Goal: Information Seeking & Learning: Check status

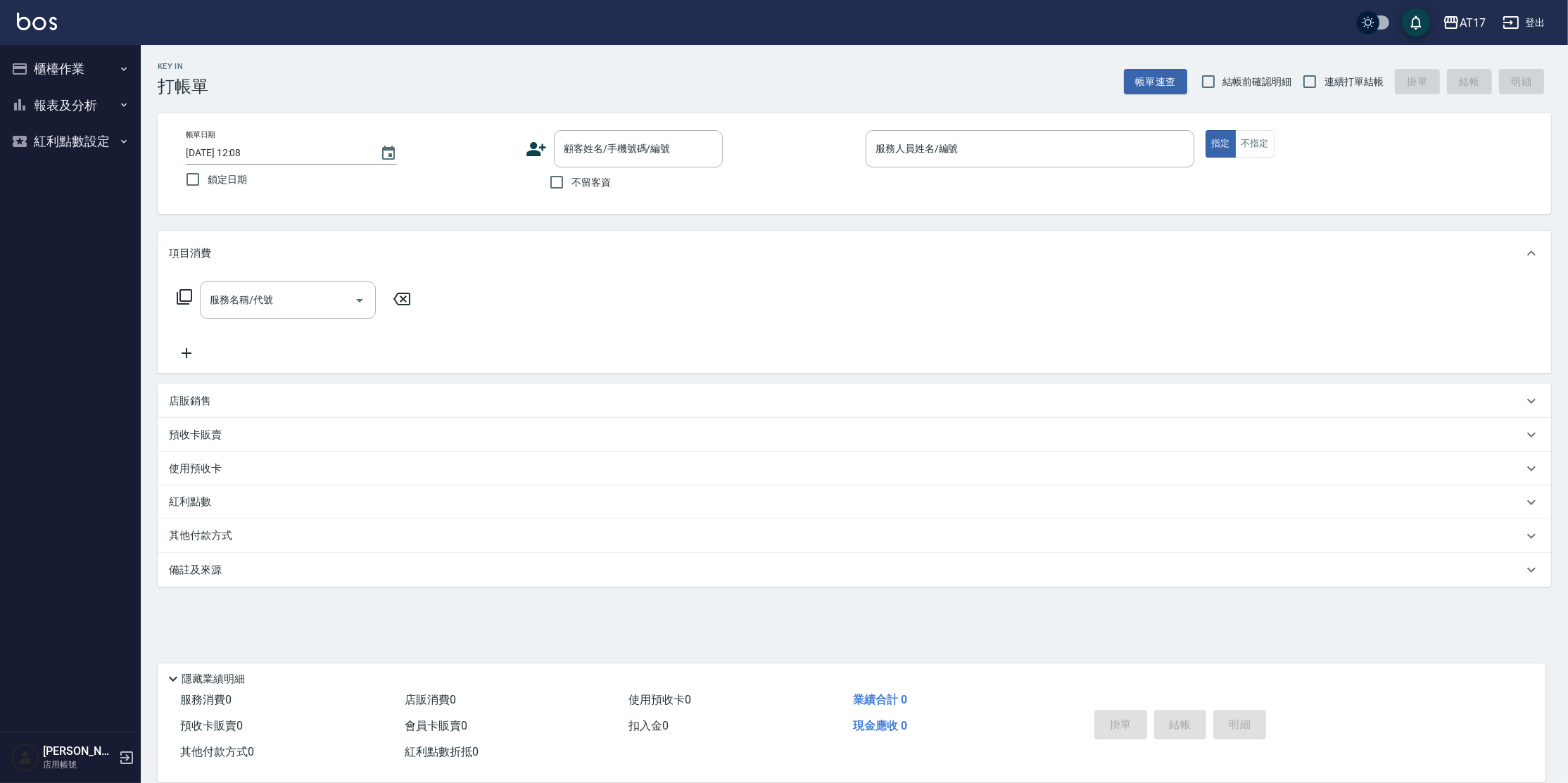
click at [105, 107] on button "報表及分析" at bounding box center [70, 105] width 129 height 36
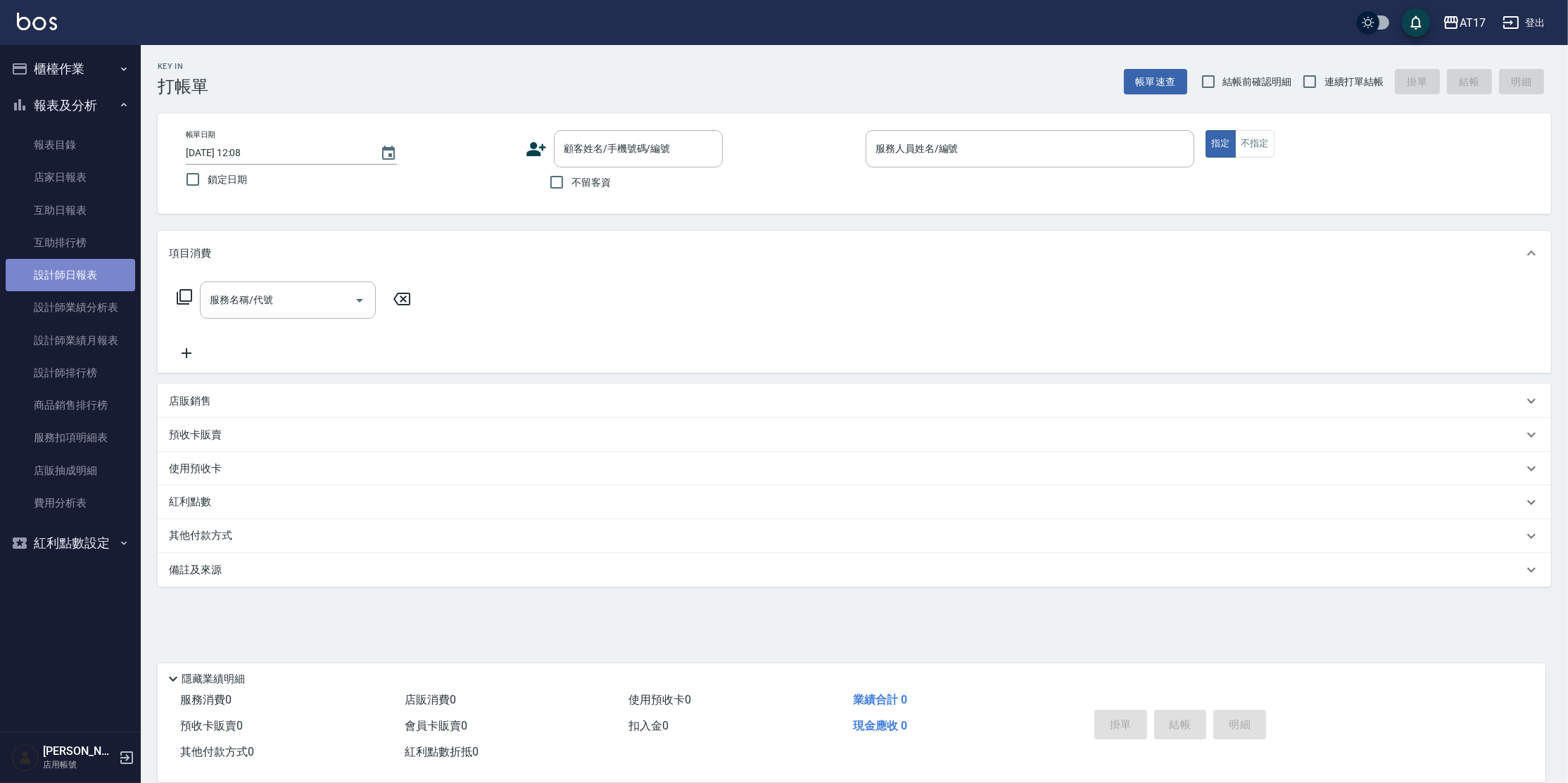
click at [107, 266] on link "設計師日報表" at bounding box center [70, 275] width 129 height 32
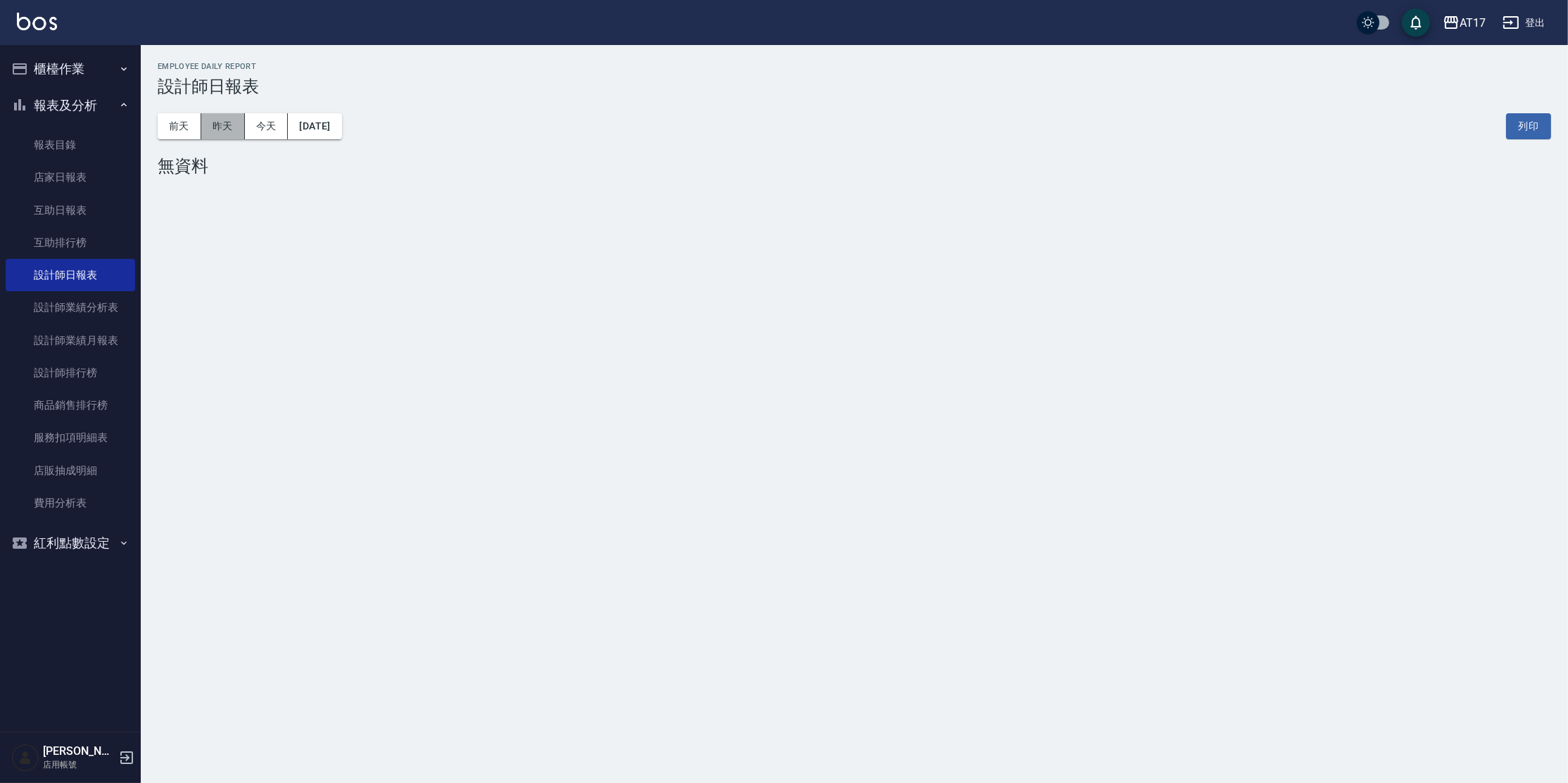
drag, startPoint x: 229, startPoint y: 134, endPoint x: 287, endPoint y: 107, distance: 64.0
click at [229, 133] on button "昨天" at bounding box center [223, 126] width 44 height 26
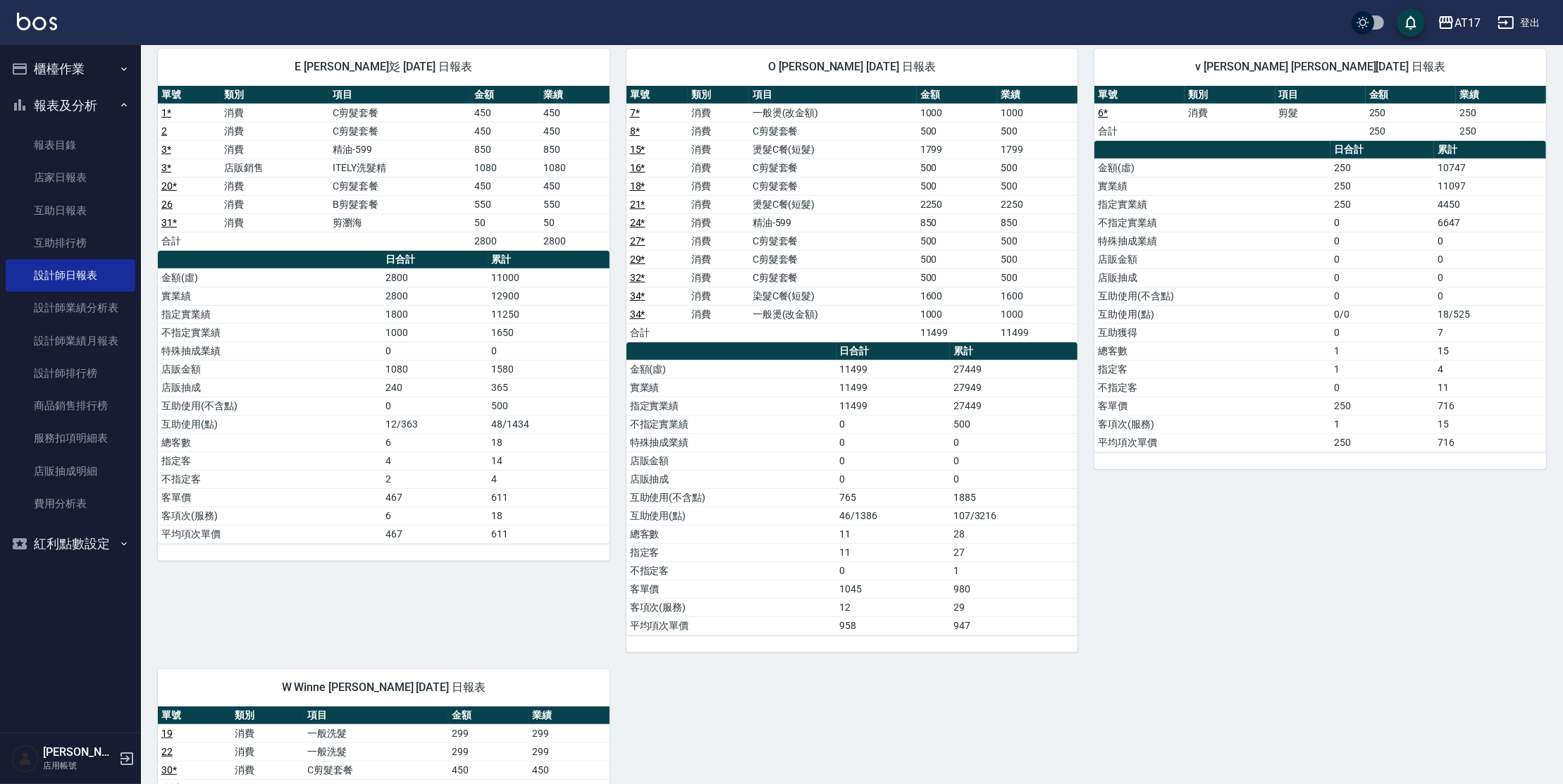
scroll to position [677, 0]
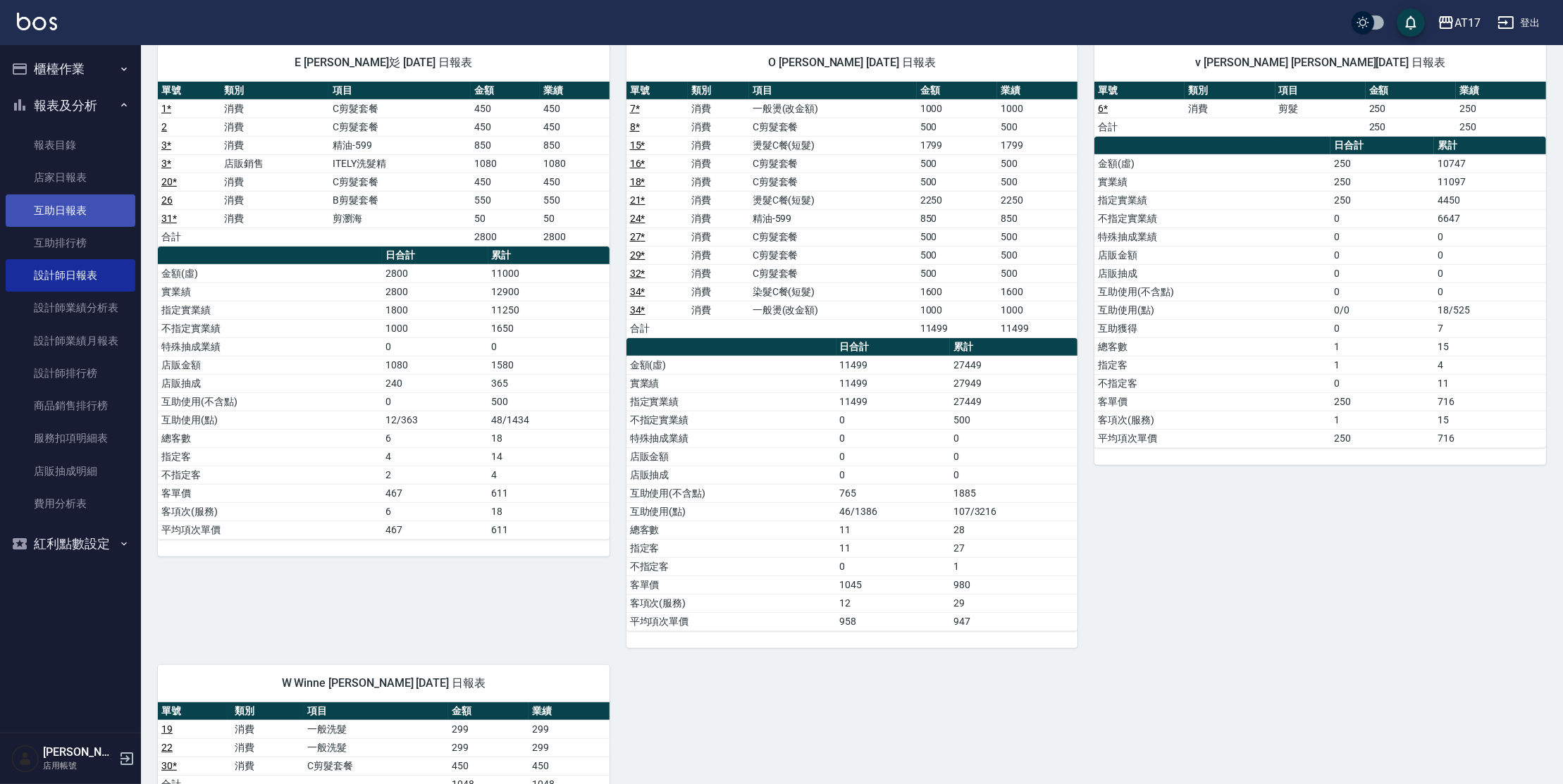
click at [110, 213] on link "互助日報表" at bounding box center [70, 211] width 130 height 32
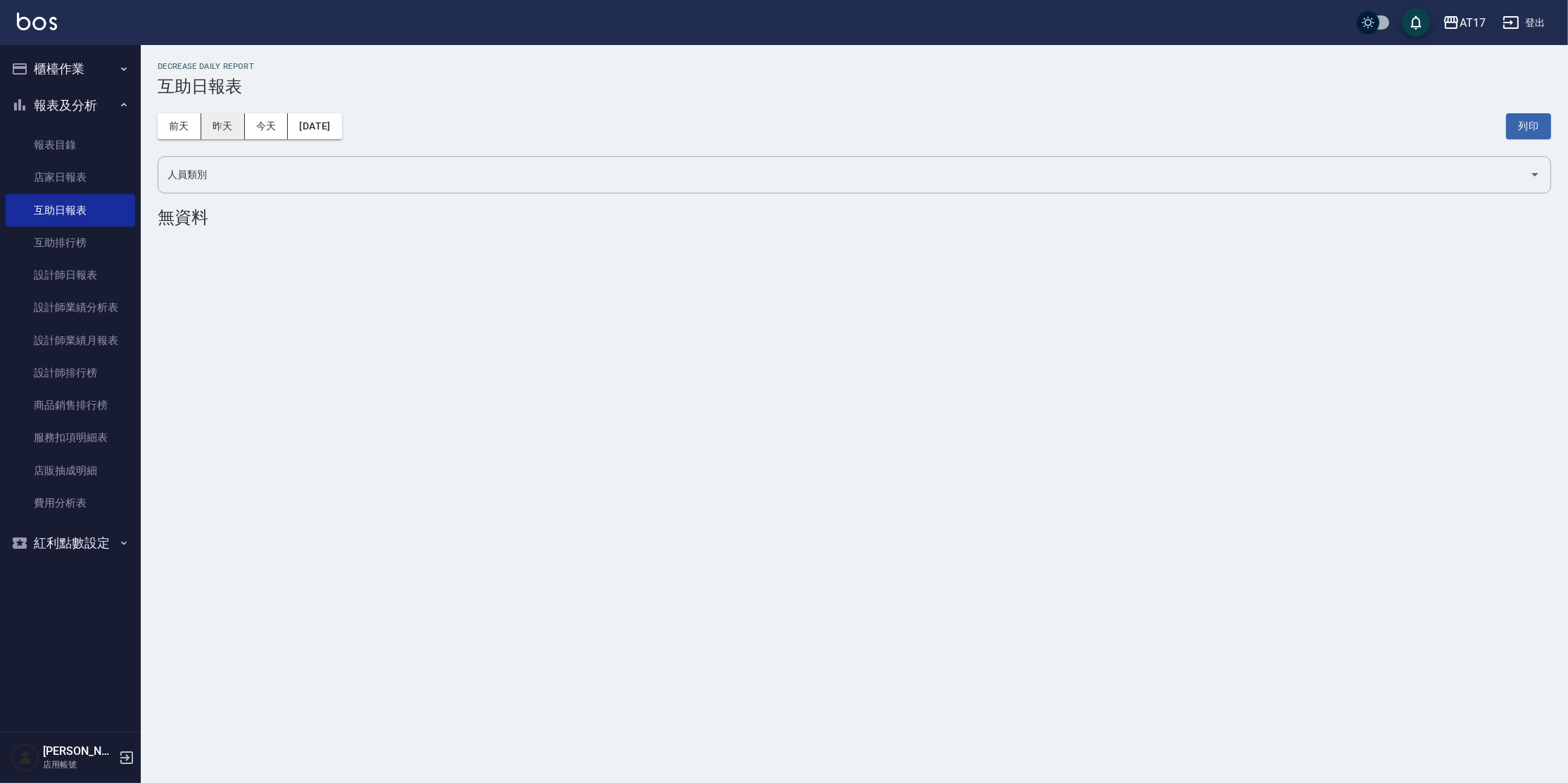
click at [211, 131] on button "昨天" at bounding box center [223, 126] width 44 height 26
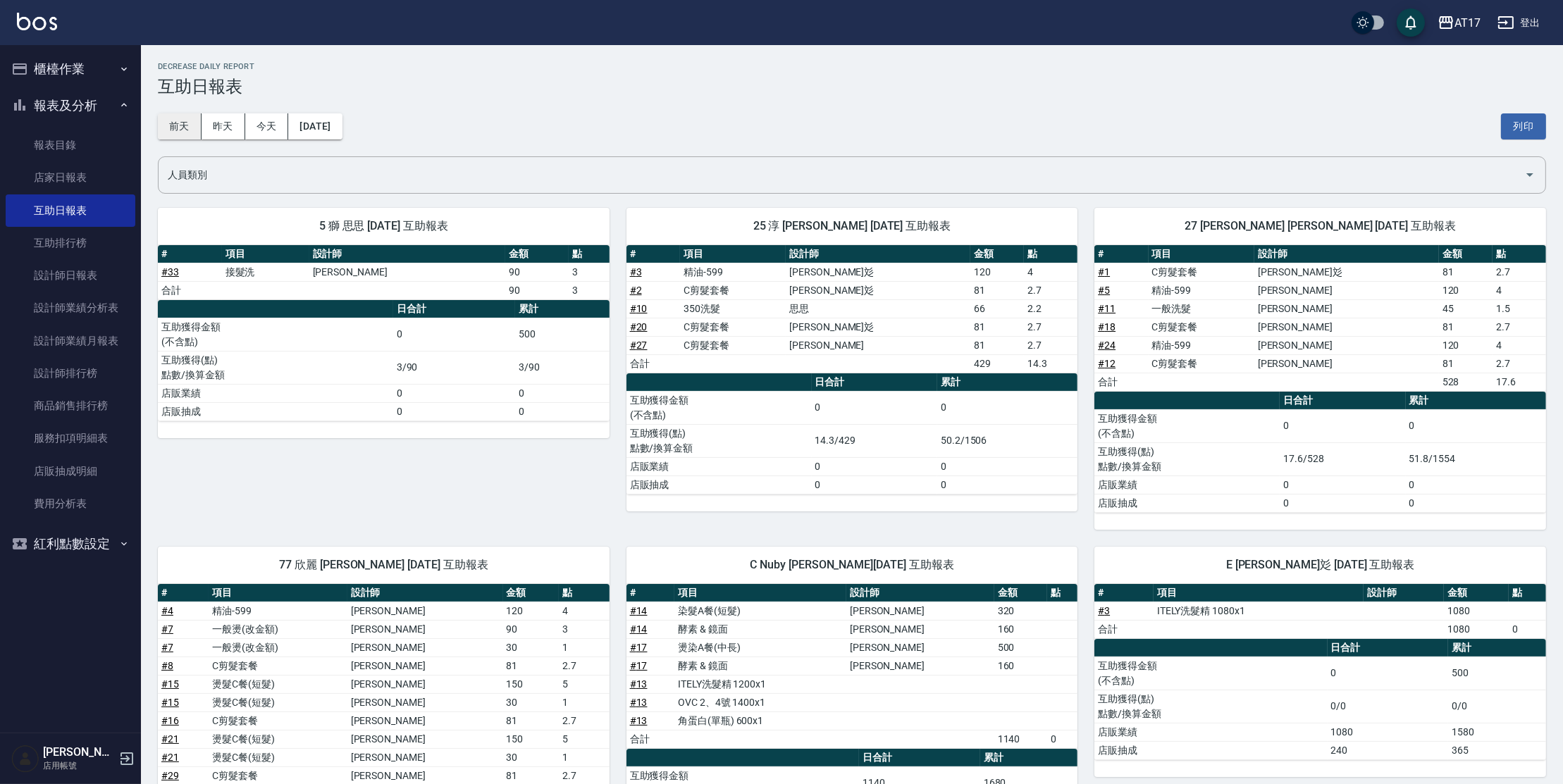
click at [168, 136] on button "前天" at bounding box center [179, 126] width 44 height 26
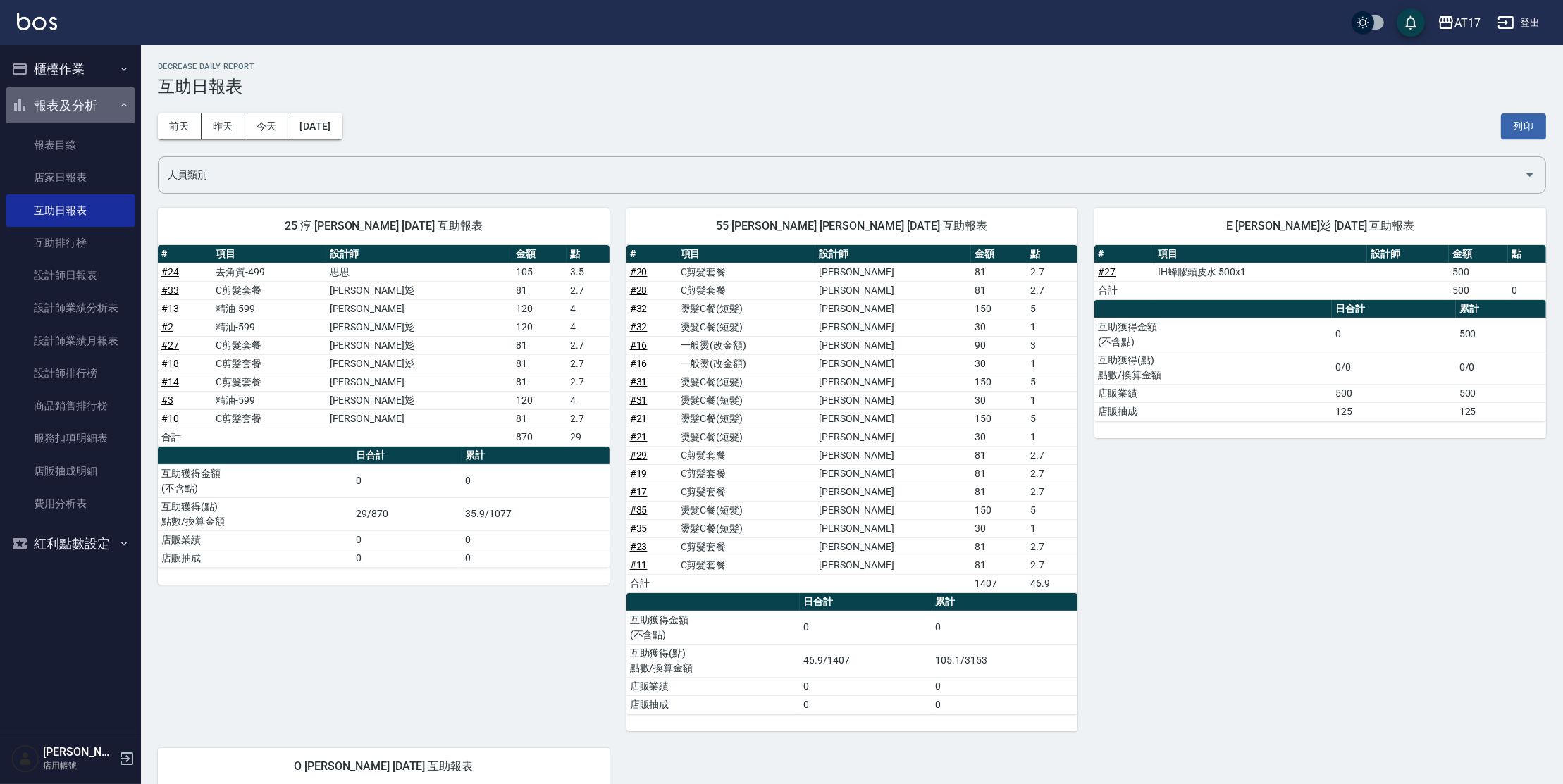
click at [95, 98] on button "報表及分析" at bounding box center [70, 105] width 130 height 36
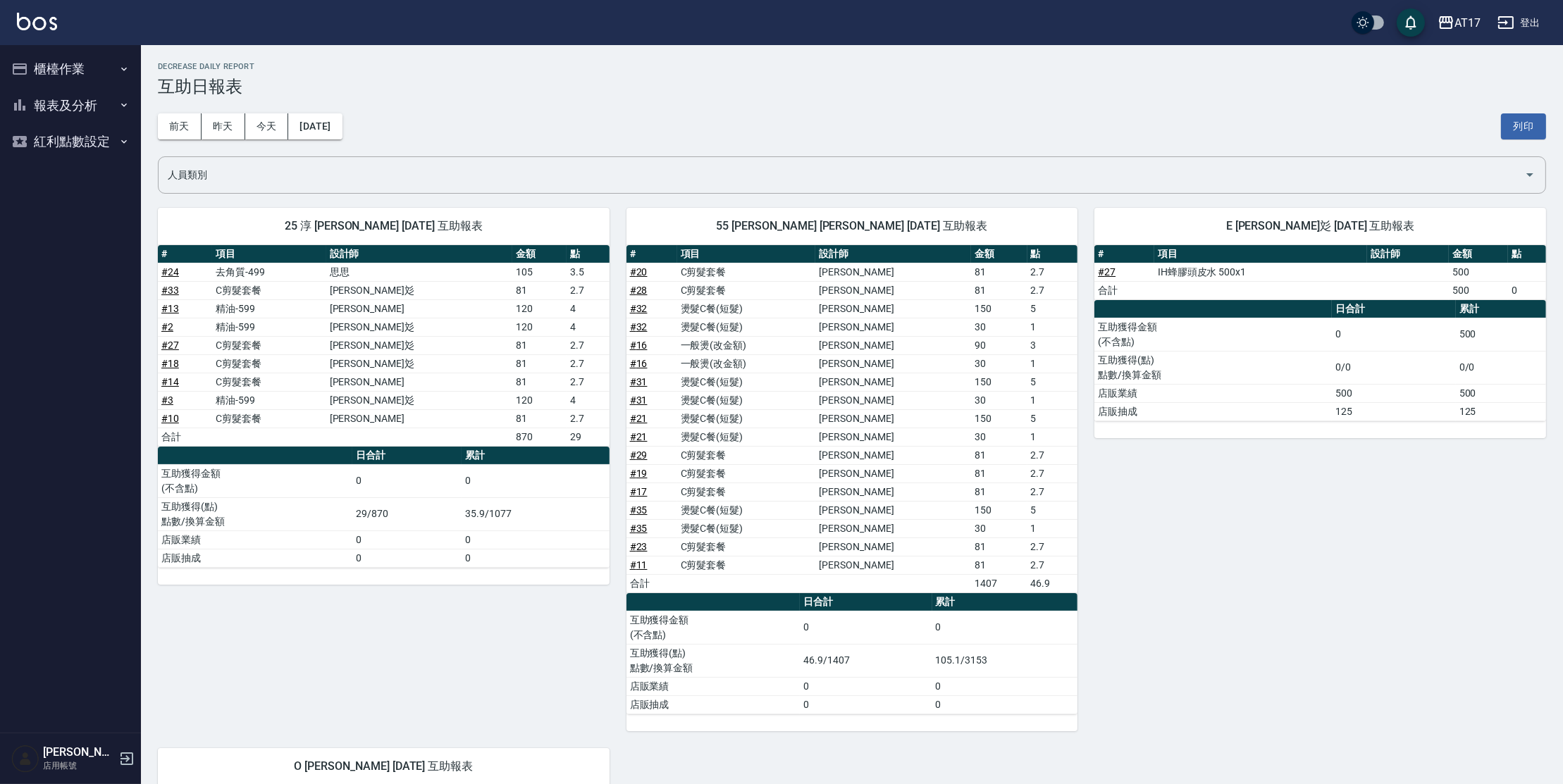
click at [98, 65] on button "櫃檯作業" at bounding box center [70, 69] width 130 height 36
click at [97, 105] on link "打帳單" at bounding box center [70, 109] width 130 height 32
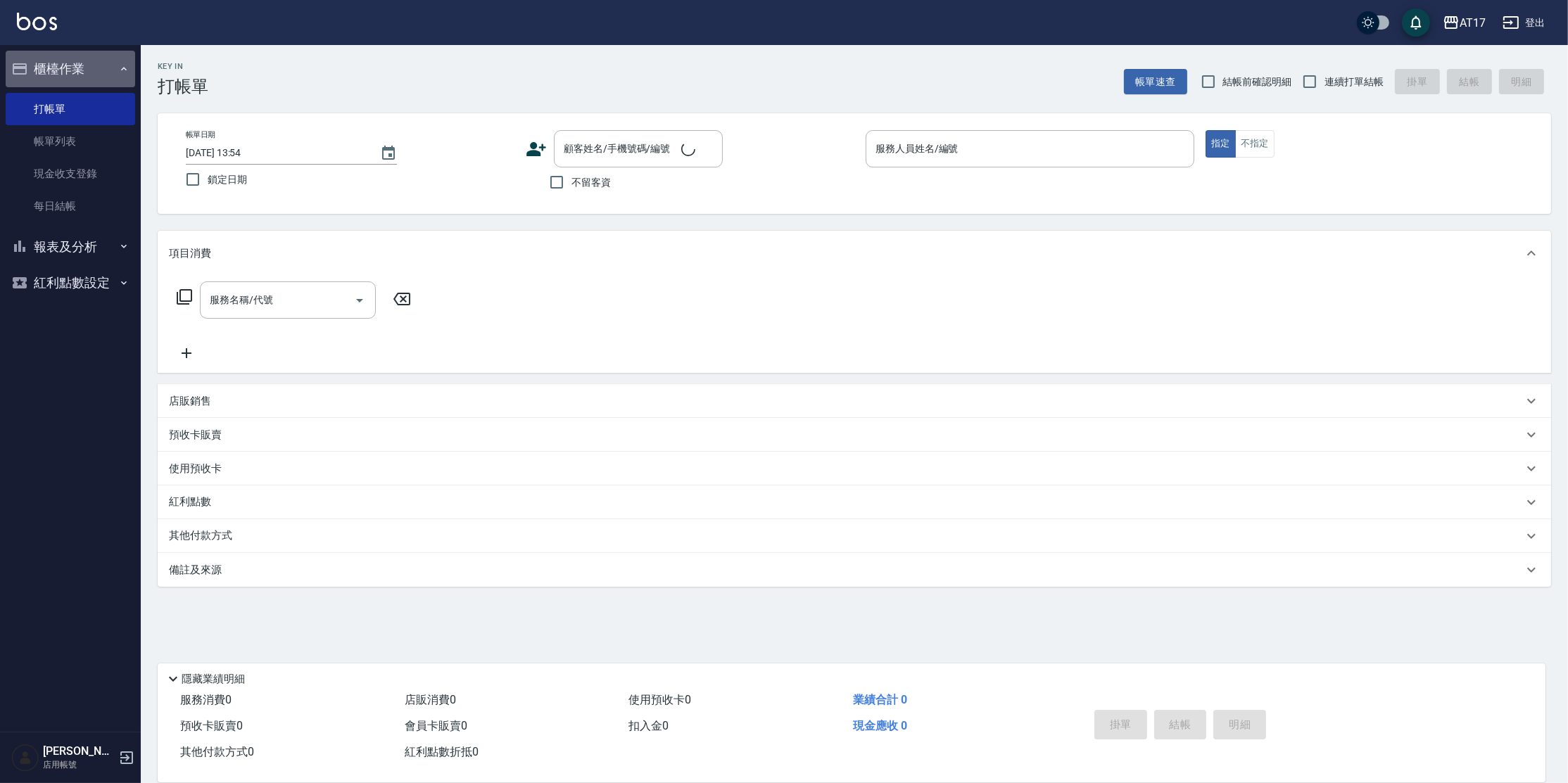
click at [97, 68] on button "櫃檯作業" at bounding box center [70, 68] width 129 height 36
